Goal: Task Accomplishment & Management: Manage account settings

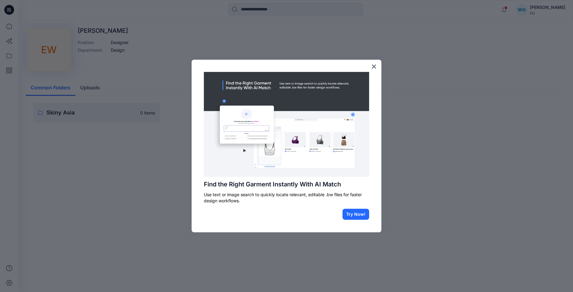
click at [363, 215] on button "Try Now!" at bounding box center [355, 214] width 27 height 11
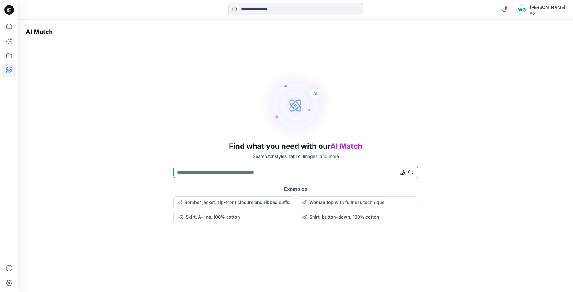
click at [558, 8] on div "[PERSON_NAME]" at bounding box center [547, 7] width 35 height 7
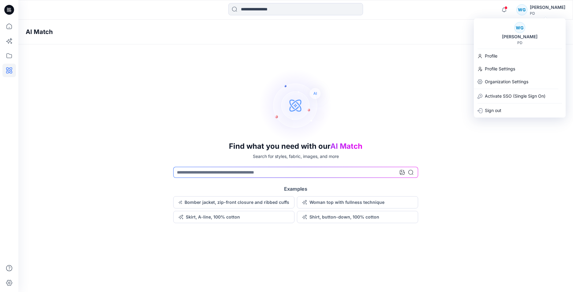
click at [524, 28] on div "WG" at bounding box center [519, 27] width 11 height 11
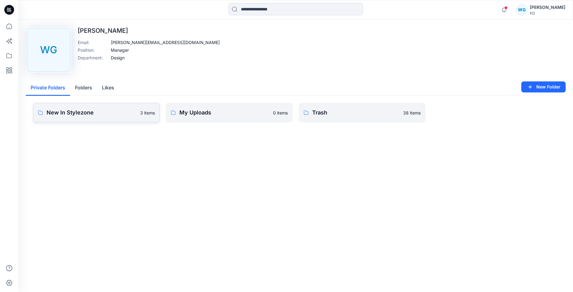
click at [148, 115] on p "3 items" at bounding box center [147, 113] width 15 height 6
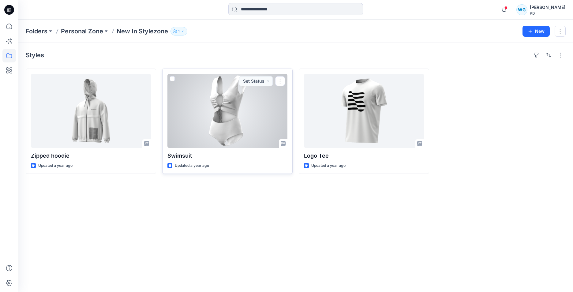
click at [258, 114] on div at bounding box center [227, 111] width 120 height 74
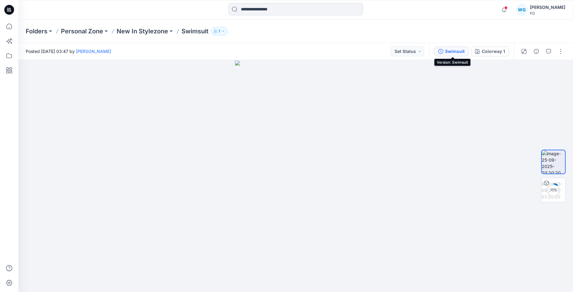
click at [453, 48] on div "Swimsuit" at bounding box center [455, 51] width 20 height 7
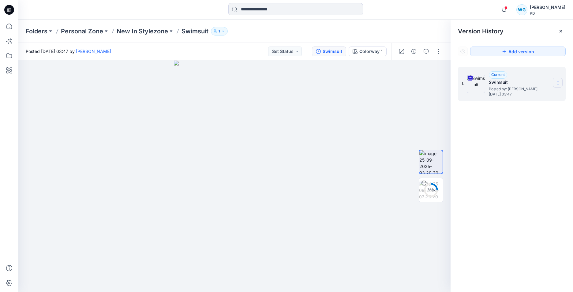
click at [559, 83] on icon at bounding box center [557, 82] width 5 height 5
click at [542, 109] on div "Duplicate Version" at bounding box center [524, 107] width 71 height 12
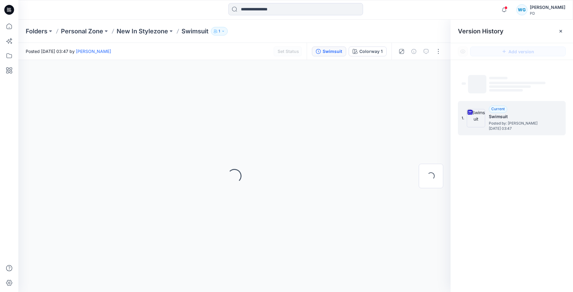
click at [549, 120] on span "Posted by: [PERSON_NAME]" at bounding box center [519, 123] width 61 height 6
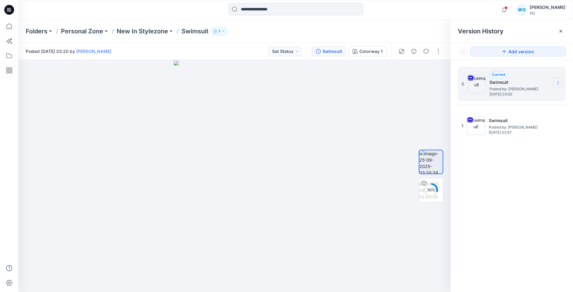
click at [559, 81] on icon at bounding box center [557, 82] width 5 height 5
click at [526, 193] on div "2. Current Swimsuit Posted by: [PERSON_NAME] [DATE] 03:20 Download Source BW Fi…" at bounding box center [511, 180] width 122 height 241
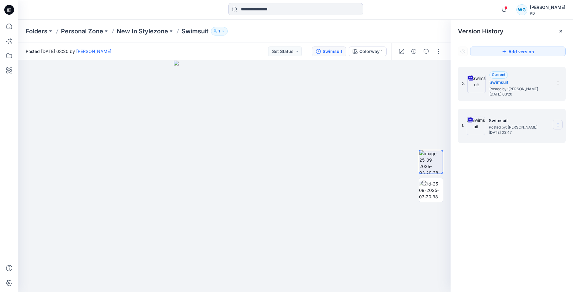
click at [556, 125] on icon at bounding box center [557, 124] width 5 height 5
click at [549, 135] on span "Download Source BW File" at bounding box center [526, 136] width 51 height 7
click at [556, 84] on icon at bounding box center [557, 82] width 5 height 5
click at [537, 80] on h5 "Swimsuit" at bounding box center [519, 82] width 61 height 7
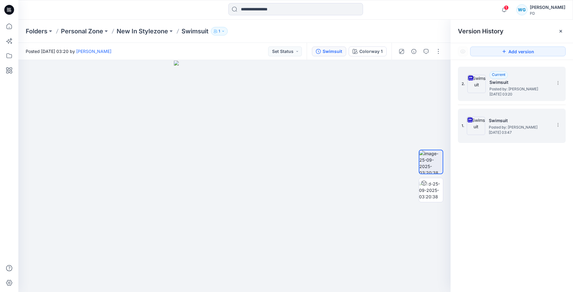
click at [519, 87] on span "Posted by: [PERSON_NAME]" at bounding box center [519, 89] width 61 height 6
click at [492, 86] on span "Posted by: [PERSON_NAME]" at bounding box center [519, 89] width 61 height 6
click at [485, 85] on img at bounding box center [476, 84] width 18 height 18
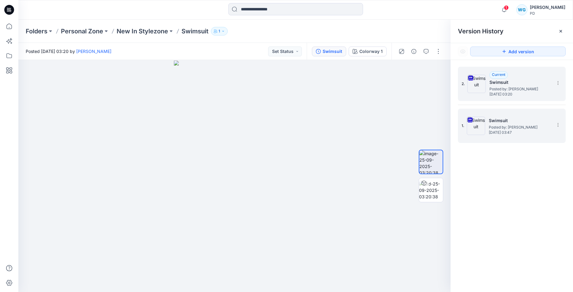
click at [485, 85] on img at bounding box center [476, 84] width 18 height 18
click at [559, 31] on icon at bounding box center [560, 31] width 5 height 5
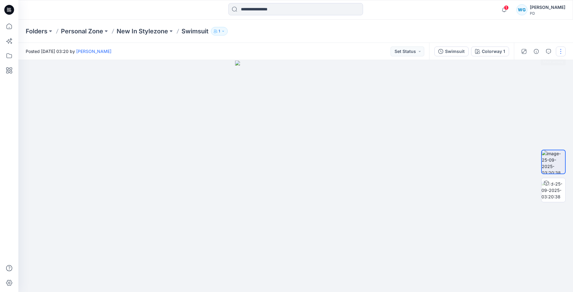
click at [561, 51] on button "button" at bounding box center [561, 51] width 10 height 10
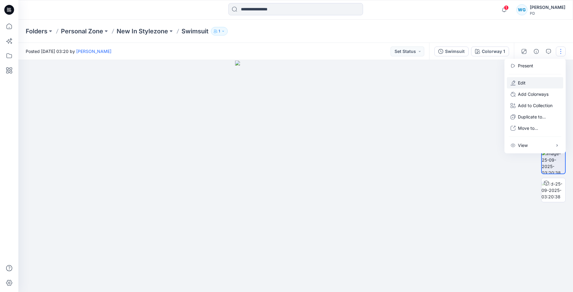
click at [543, 81] on button "Edit" at bounding box center [535, 82] width 56 height 11
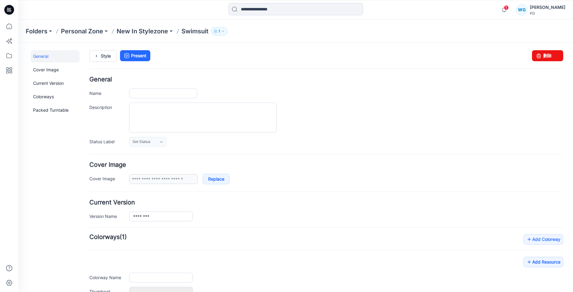
type input "********"
type input "**********"
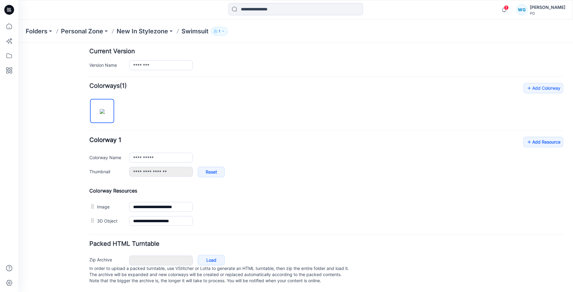
scroll to position [157, 0]
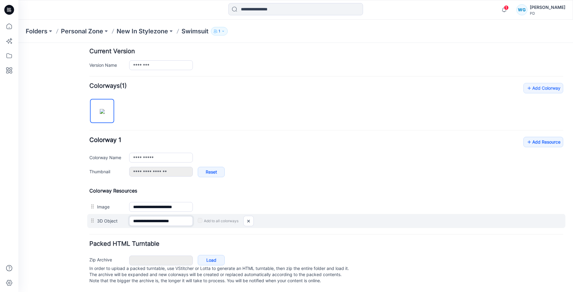
click at [167, 216] on input "**********" at bounding box center [161, 221] width 64 height 10
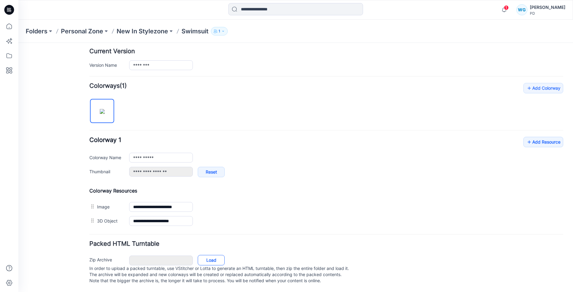
click at [207, 255] on link "Load" at bounding box center [211, 260] width 27 height 10
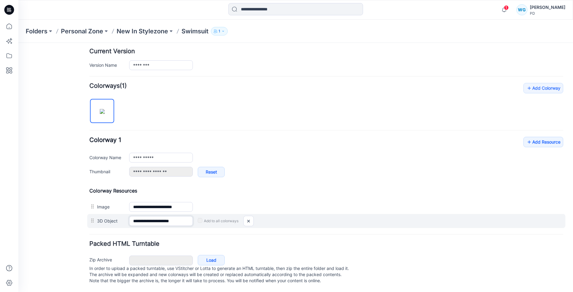
click at [171, 216] on input "**********" at bounding box center [161, 221] width 64 height 10
click at [219, 216] on label "Add to all colorways" at bounding box center [218, 221] width 41 height 10
click at [197, 216] on div "Add to all colorways" at bounding box center [378, 221] width 370 height 10
click at [182, 217] on input "**********" at bounding box center [161, 221] width 64 height 10
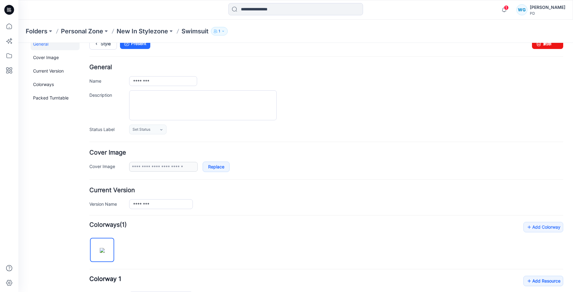
scroll to position [0, 0]
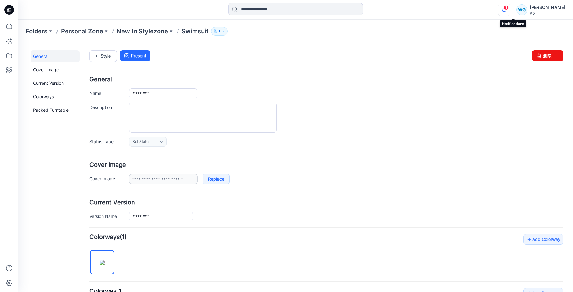
click at [510, 13] on icon "button" at bounding box center [504, 10] width 12 height 12
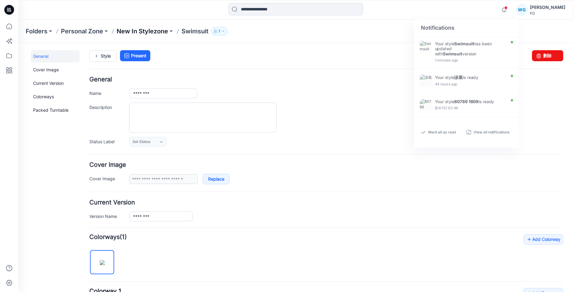
click at [151, 33] on p "New In Stylezone" at bounding box center [142, 31] width 51 height 9
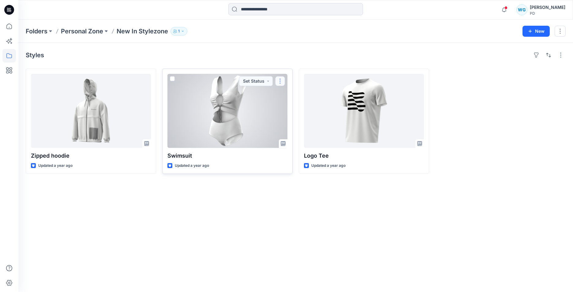
click at [282, 83] on button "button" at bounding box center [280, 81] width 10 height 10
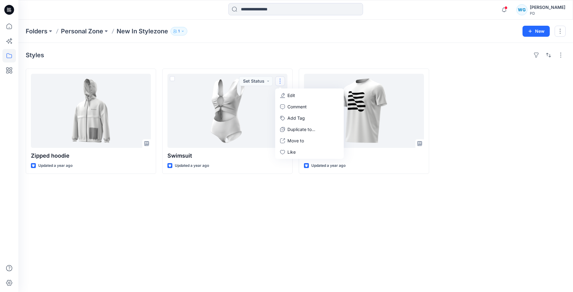
click at [237, 209] on div "Styles Zipped hoodie Updated a year ago Swimsuit Updated a year ago Set Status …" at bounding box center [295, 167] width 554 height 249
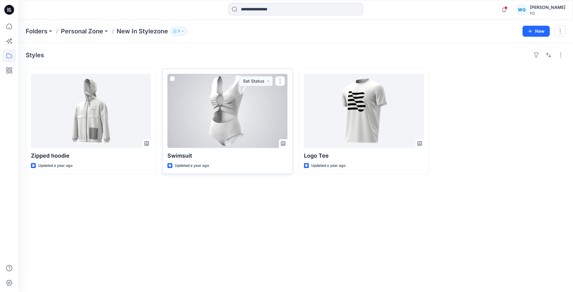
click at [236, 123] on div at bounding box center [227, 111] width 120 height 74
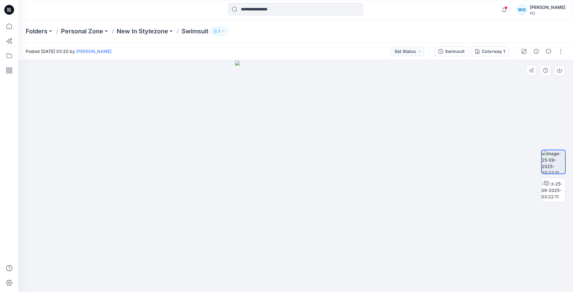
drag, startPoint x: 325, startPoint y: 170, endPoint x: 198, endPoint y: 172, distance: 127.9
click at [198, 172] on div at bounding box center [295, 176] width 554 height 232
drag, startPoint x: 273, startPoint y: 179, endPoint x: 231, endPoint y: 174, distance: 42.5
click at [231, 174] on div at bounding box center [295, 176] width 554 height 232
drag, startPoint x: 249, startPoint y: 158, endPoint x: 335, endPoint y: 166, distance: 86.3
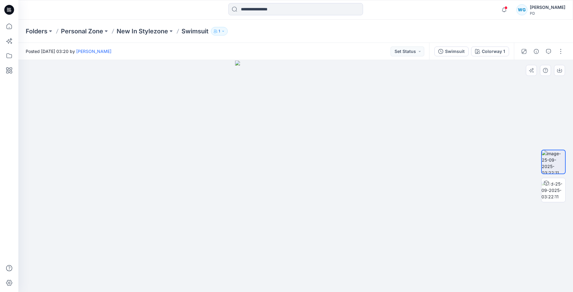
click at [335, 166] on img at bounding box center [295, 176] width 121 height 231
click at [558, 72] on icon "button" at bounding box center [559, 70] width 5 height 5
drag, startPoint x: 349, startPoint y: 116, endPoint x: 305, endPoint y: 112, distance: 44.6
click at [305, 112] on img at bounding box center [295, 176] width 121 height 231
drag, startPoint x: 320, startPoint y: 109, endPoint x: 414, endPoint y: 71, distance: 101.8
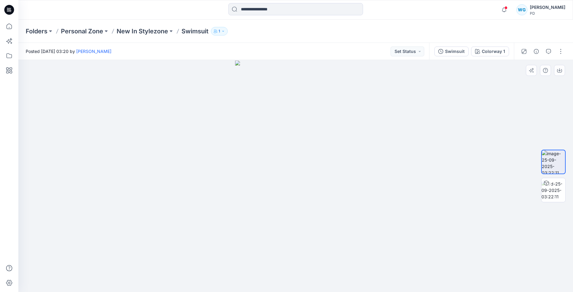
click at [350, 106] on img at bounding box center [295, 176] width 121 height 231
click at [423, 53] on button "Set Status" at bounding box center [407, 51] width 34 height 10
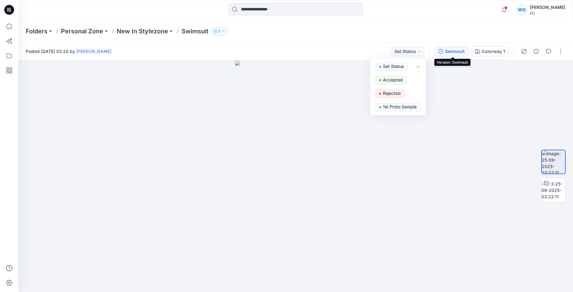
click at [463, 51] on div "Swimsuit" at bounding box center [455, 51] width 20 height 7
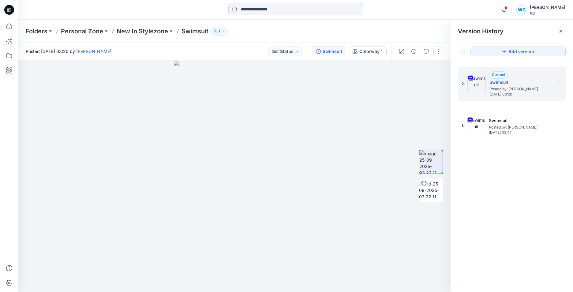
click at [442, 51] on button "button" at bounding box center [438, 51] width 10 height 10
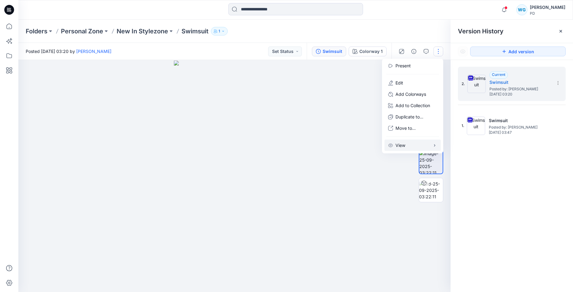
click at [428, 144] on button "View" at bounding box center [412, 144] width 56 height 11
click at [349, 144] on button "Preload 3D view" at bounding box center [342, 147] width 78 height 12
click at [286, 171] on img at bounding box center [234, 176] width 121 height 231
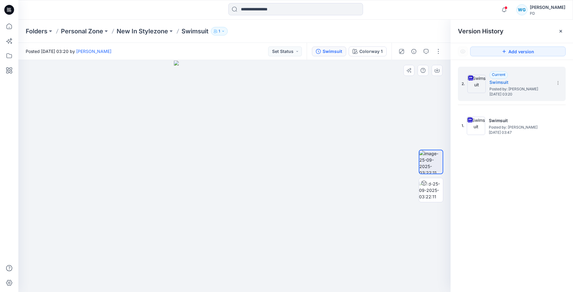
drag, startPoint x: 284, startPoint y: 170, endPoint x: 275, endPoint y: 173, distance: 8.7
click at [240, 165] on img at bounding box center [234, 176] width 121 height 231
click at [421, 191] on img at bounding box center [431, 189] width 24 height 19
click at [426, 192] on img at bounding box center [430, 189] width 23 height 19
click at [431, 191] on img at bounding box center [430, 189] width 23 height 19
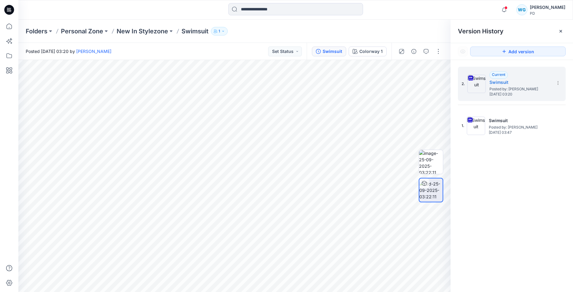
click at [431, 191] on img at bounding box center [430, 189] width 23 height 19
click at [442, 51] on button "button" at bounding box center [438, 51] width 10 height 10
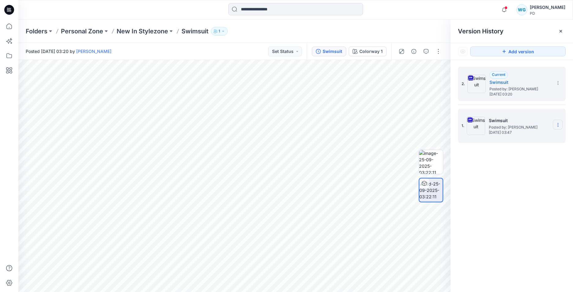
click at [554, 126] on section at bounding box center [557, 125] width 10 height 10
click at [532, 140] on span "Download Source BW File" at bounding box center [526, 136] width 51 height 7
click at [556, 83] on icon at bounding box center [557, 82] width 5 height 5
click at [531, 166] on div "2. Current Swimsuit Posted by: [PERSON_NAME] [DATE] 03:20 Download Source BW Fi…" at bounding box center [511, 180] width 122 height 241
click at [222, 32] on icon "button" at bounding box center [223, 31] width 4 height 4
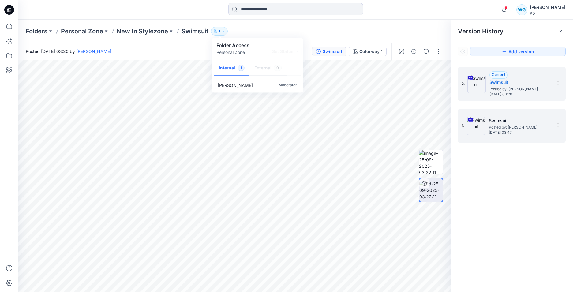
click at [194, 31] on p "Swimsuit" at bounding box center [194, 31] width 27 height 9
click at [558, 83] on icon at bounding box center [557, 83] width 0 height 0
click at [525, 191] on div "2. Current Swimsuit Posted by: [PERSON_NAME] [DATE] 03:20 1. Swimsuit Posted by…" at bounding box center [511, 180] width 122 height 241
click at [151, 28] on p "New In Stylezone" at bounding box center [142, 31] width 51 height 9
